Goal: Task Accomplishment & Management: Use online tool/utility

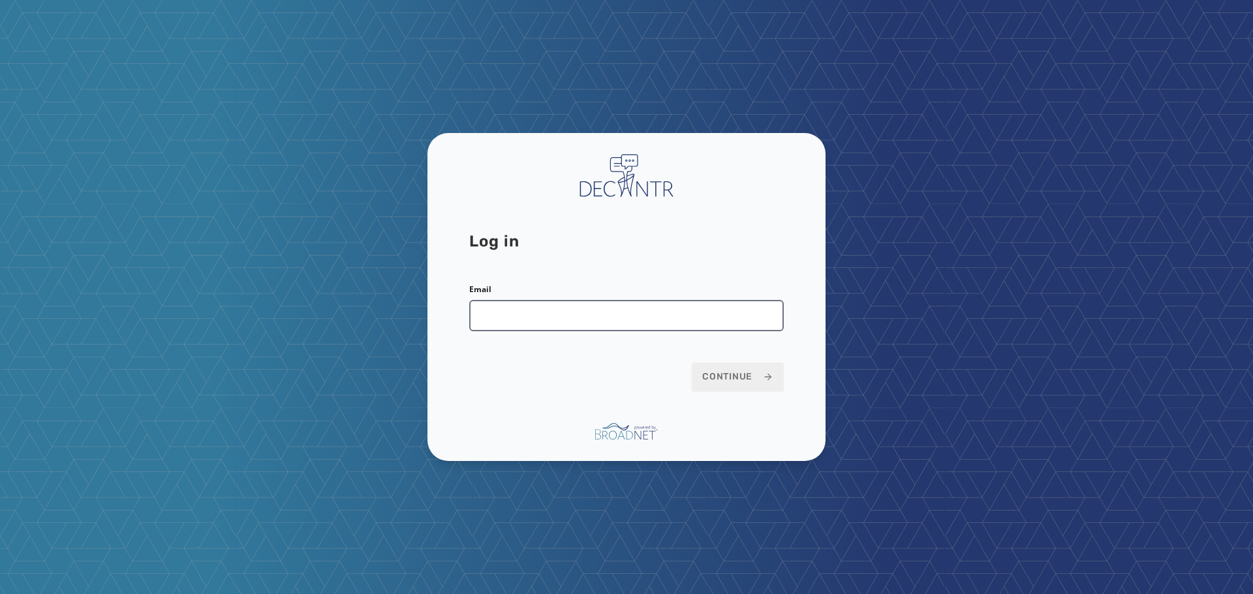
click at [601, 311] on input "Email" at bounding box center [626, 315] width 314 height 31
click at [564, 320] on input "Email" at bounding box center [626, 315] width 314 height 31
click at [549, 311] on input "Email" at bounding box center [626, 315] width 314 height 31
type input "**********"
click at [745, 387] on button "Continue" at bounding box center [738, 377] width 92 height 29
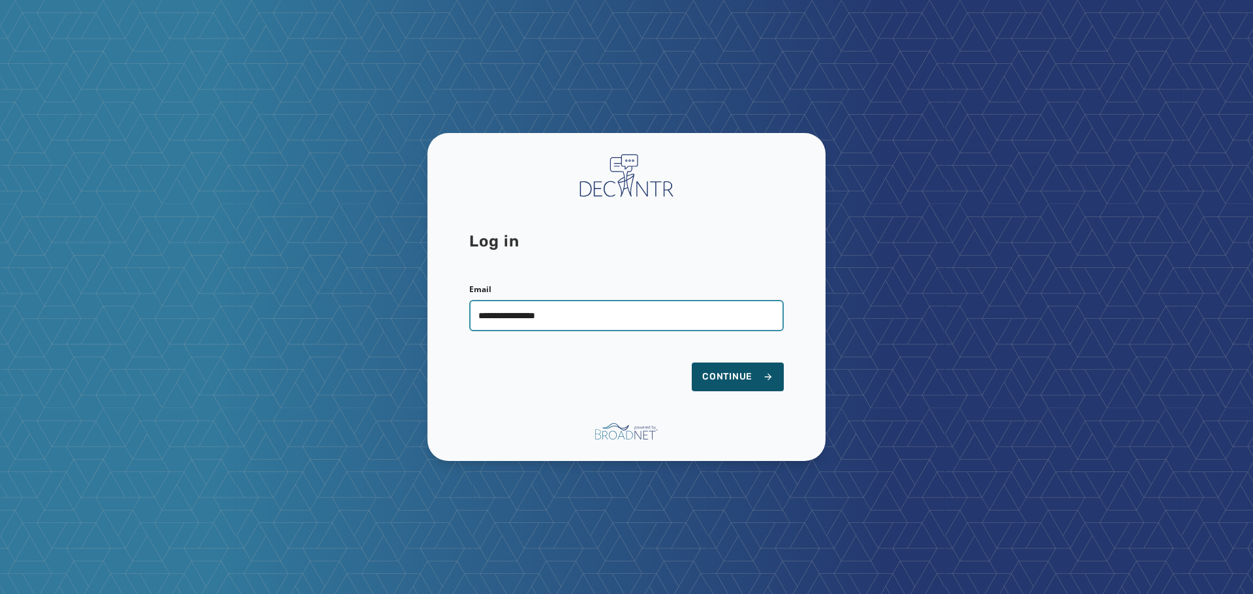
click at [603, 311] on input "**********" at bounding box center [626, 315] width 314 height 31
click at [724, 376] on span "Continue" at bounding box center [737, 377] width 71 height 13
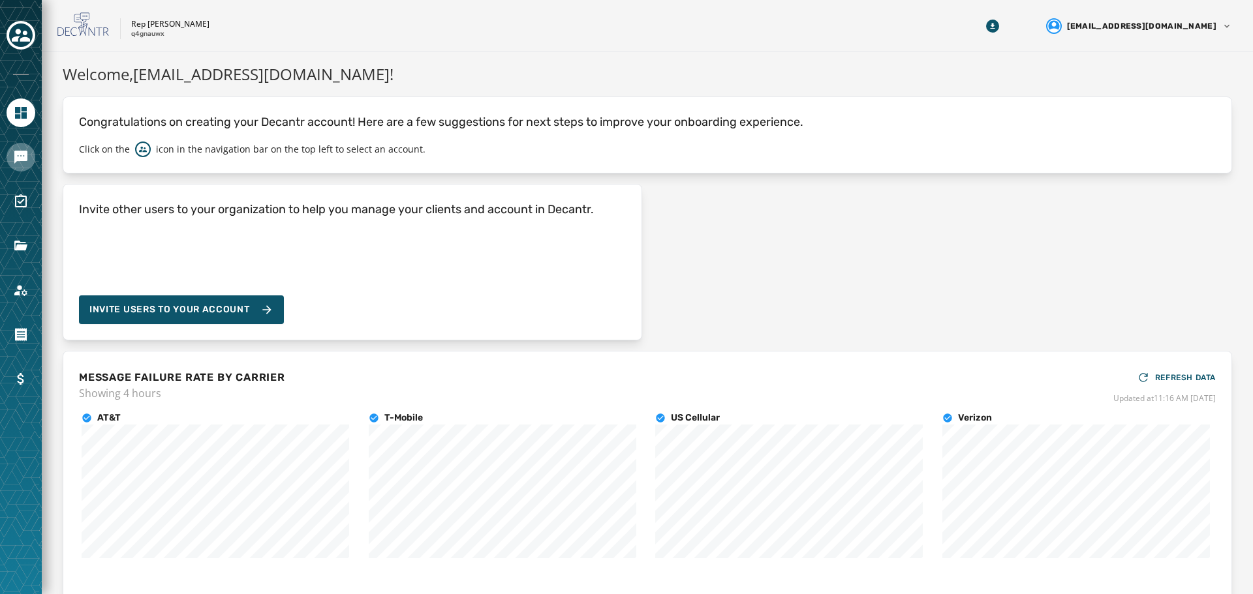
click at [18, 158] on icon "Navigate to Messaging" at bounding box center [20, 157] width 13 height 13
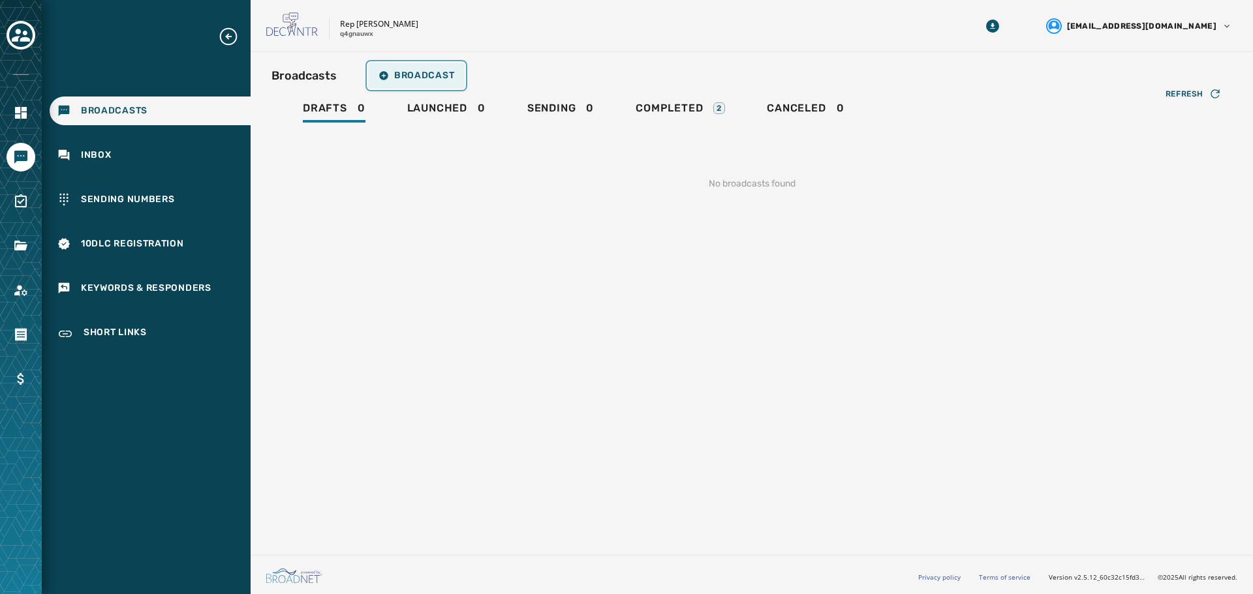
click at [427, 68] on button "Broadcast" at bounding box center [416, 76] width 97 height 26
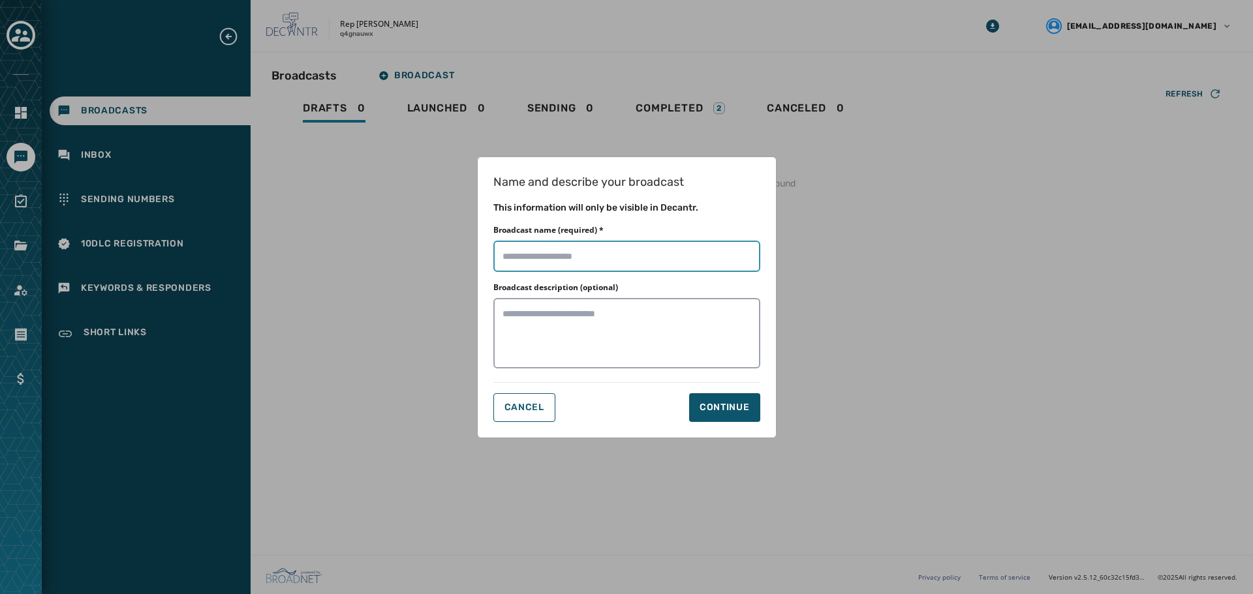
click at [559, 249] on input "Broadcast name (required) *" at bounding box center [626, 256] width 267 height 31
type input "****"
drag, startPoint x: 721, startPoint y: 395, endPoint x: 724, endPoint y: 402, distance: 7.9
click at [724, 402] on button "Continue" at bounding box center [724, 407] width 71 height 29
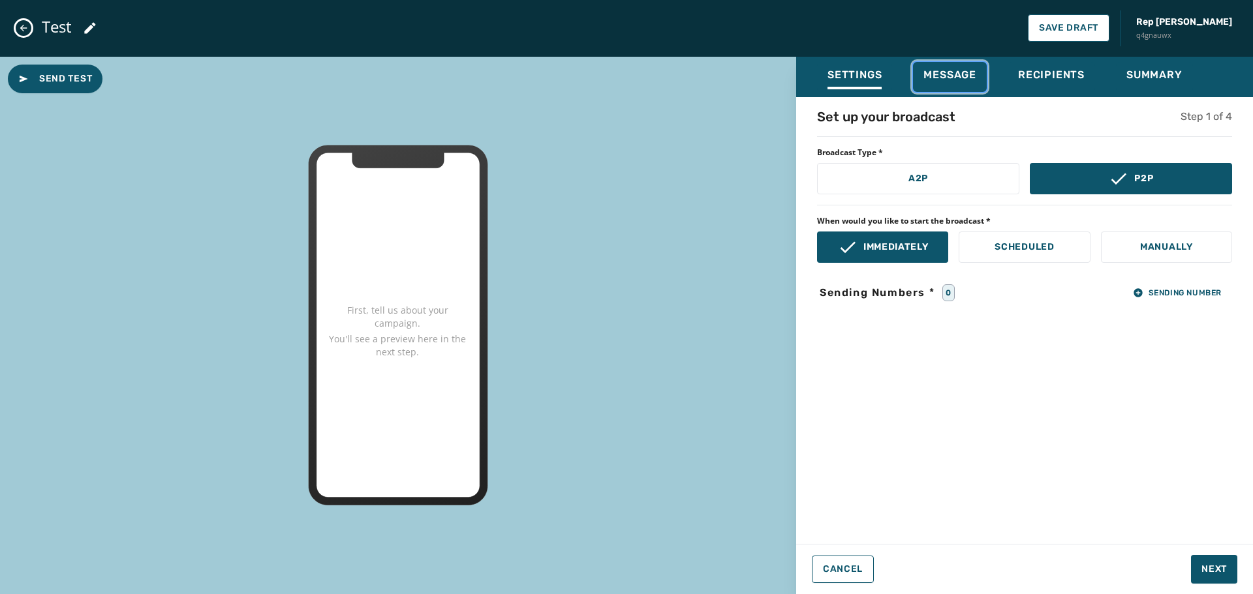
click at [947, 80] on span "Message" at bounding box center [949, 74] width 53 height 13
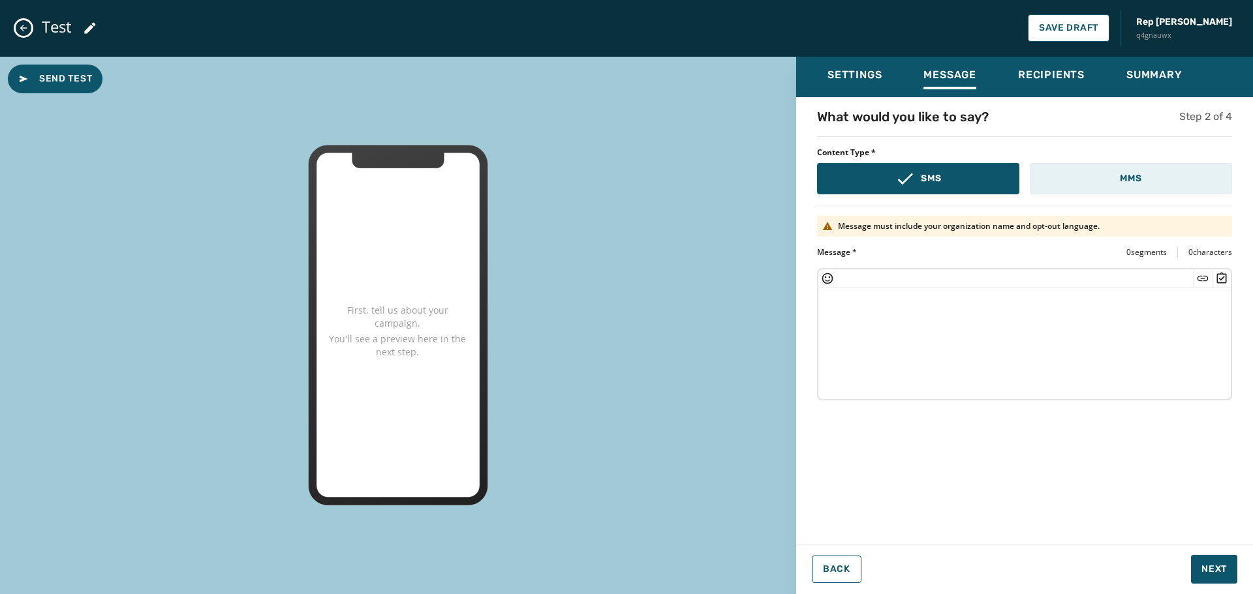
click at [1073, 189] on button "MMS" at bounding box center [1130, 178] width 202 height 31
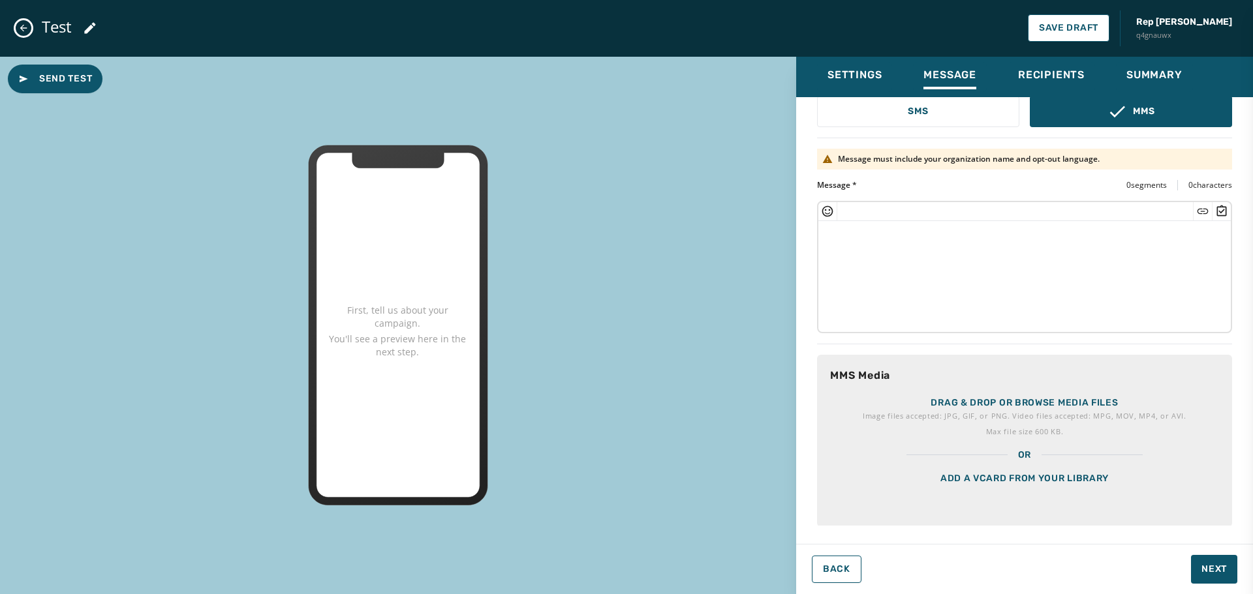
scroll to position [68, 0]
click at [832, 561] on button "Back" at bounding box center [837, 569] width 50 height 27
